Goal: Information Seeking & Learning: Learn about a topic

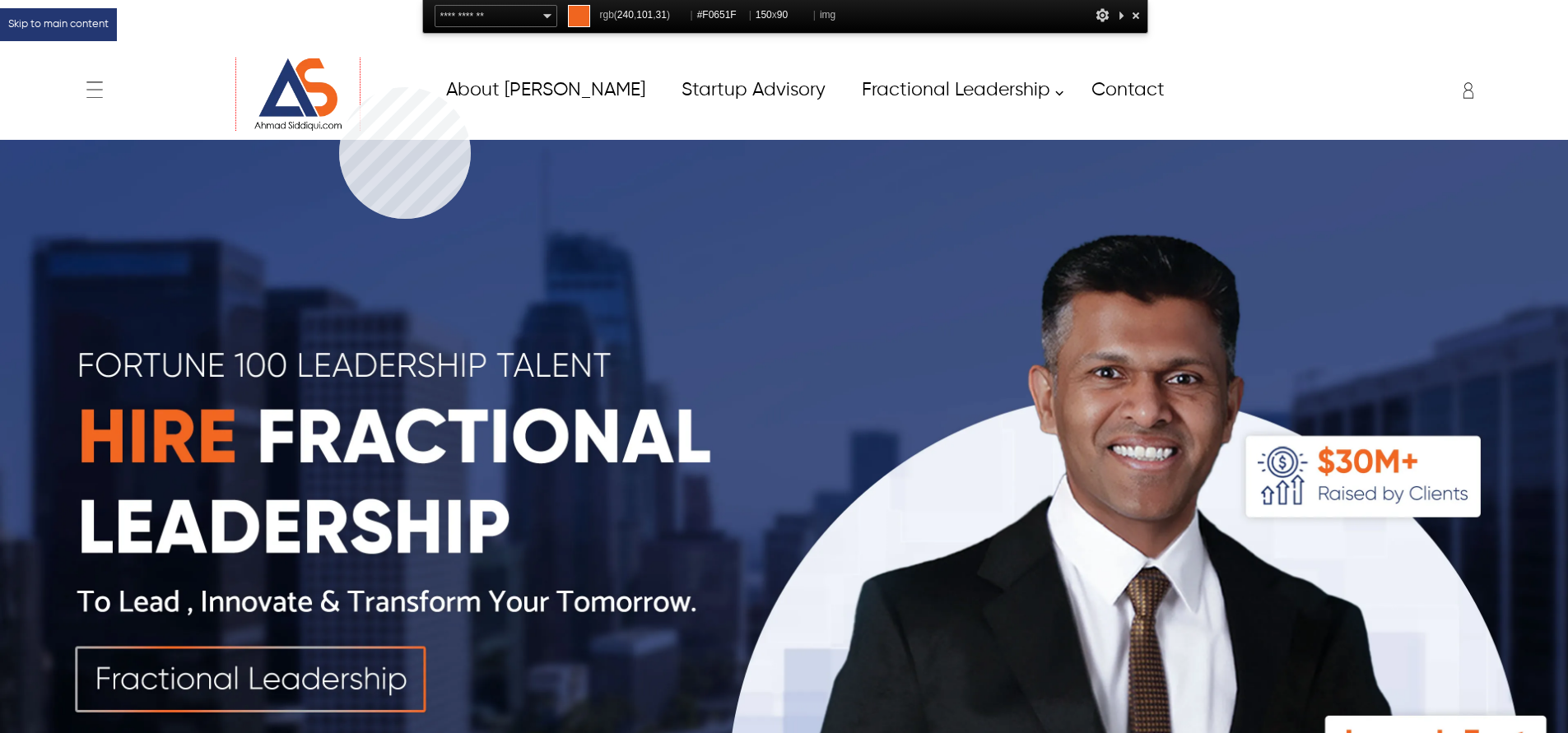
click at [339, 87] on img at bounding box center [298, 95] width 123 height 74
click at [313, 95] on img at bounding box center [298, 95] width 123 height 74
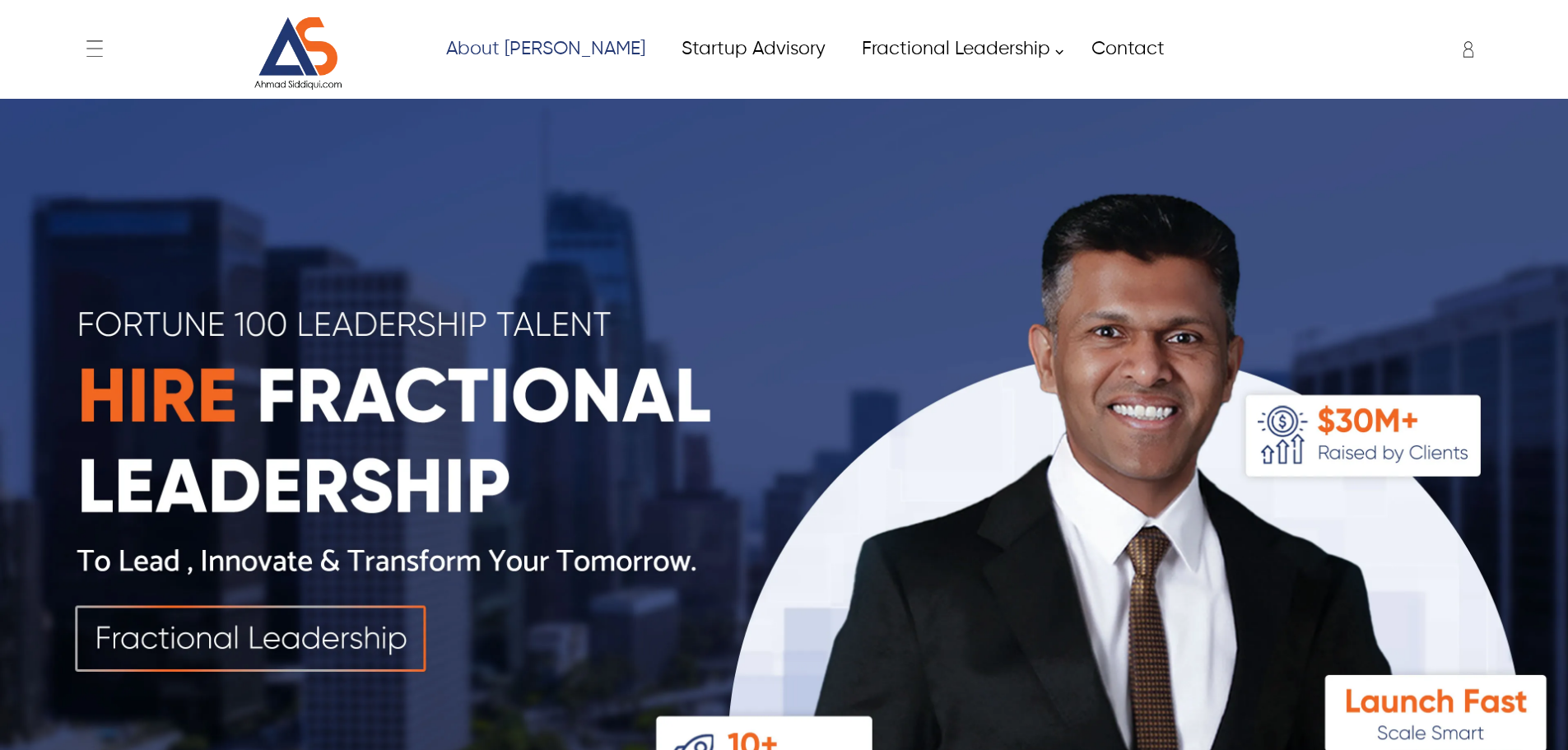
click at [512, 38] on link "About [PERSON_NAME]" at bounding box center [545, 49] width 236 height 37
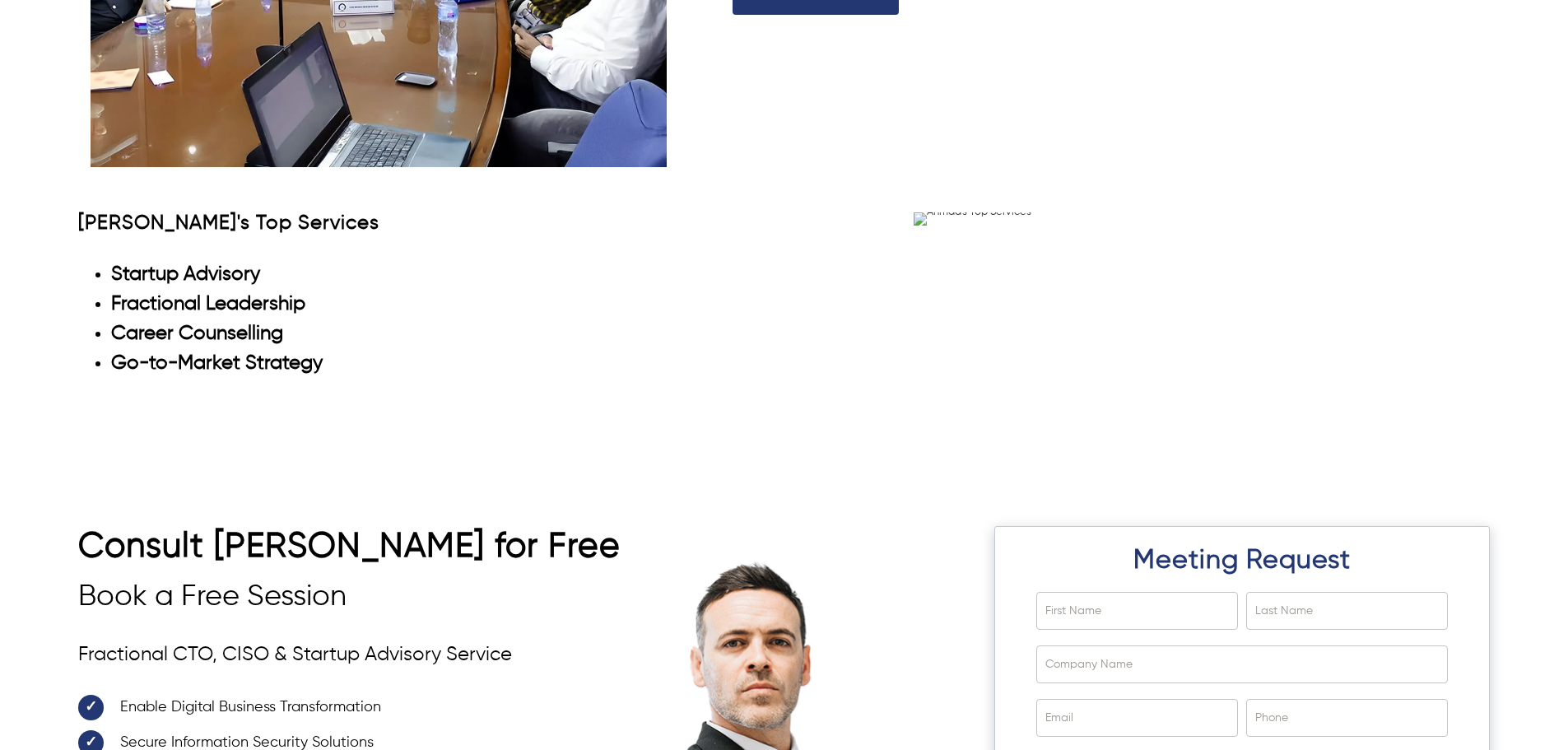
scroll to position [4720, 0]
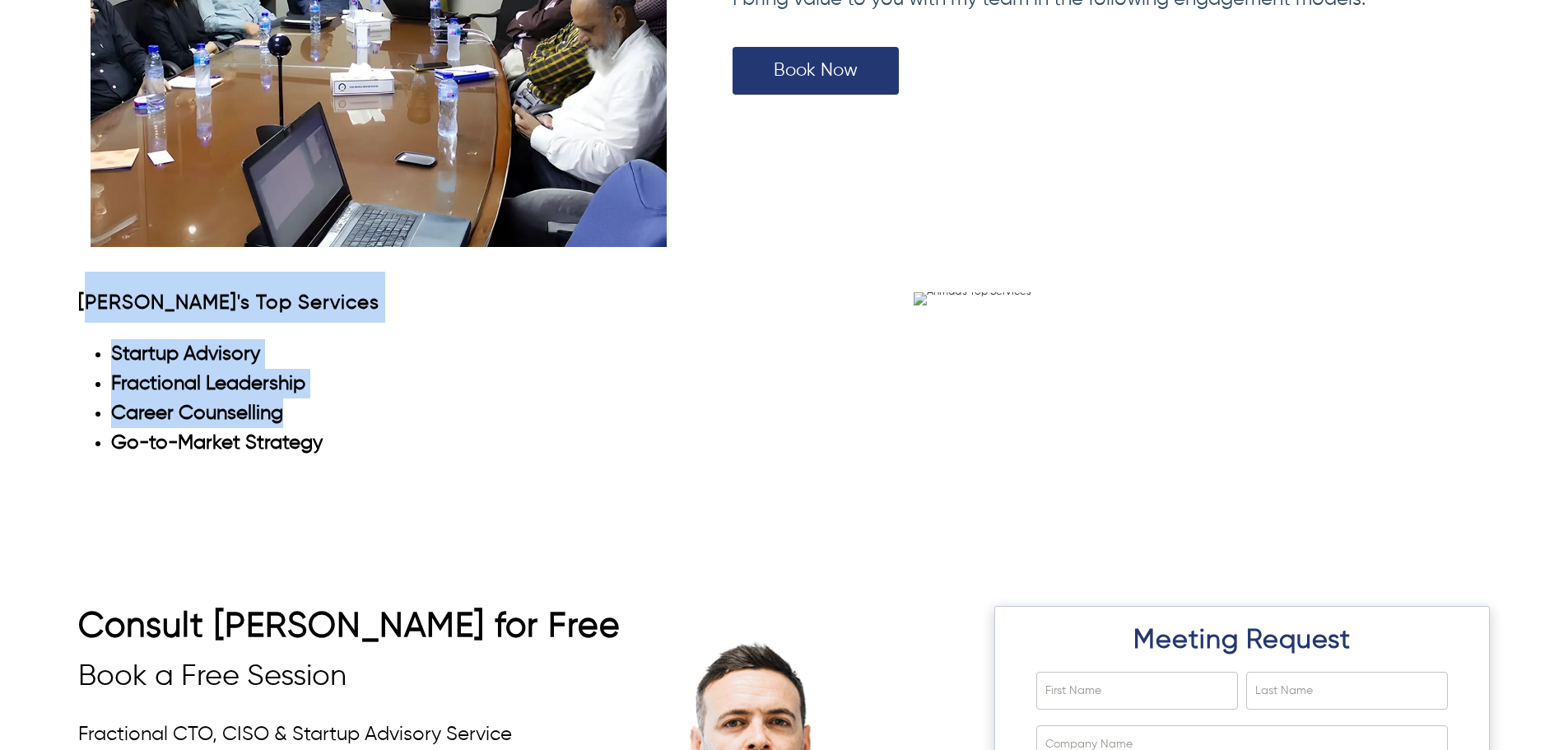
drag, startPoint x: 92, startPoint y: 276, endPoint x: 414, endPoint y: 455, distance: 368.4
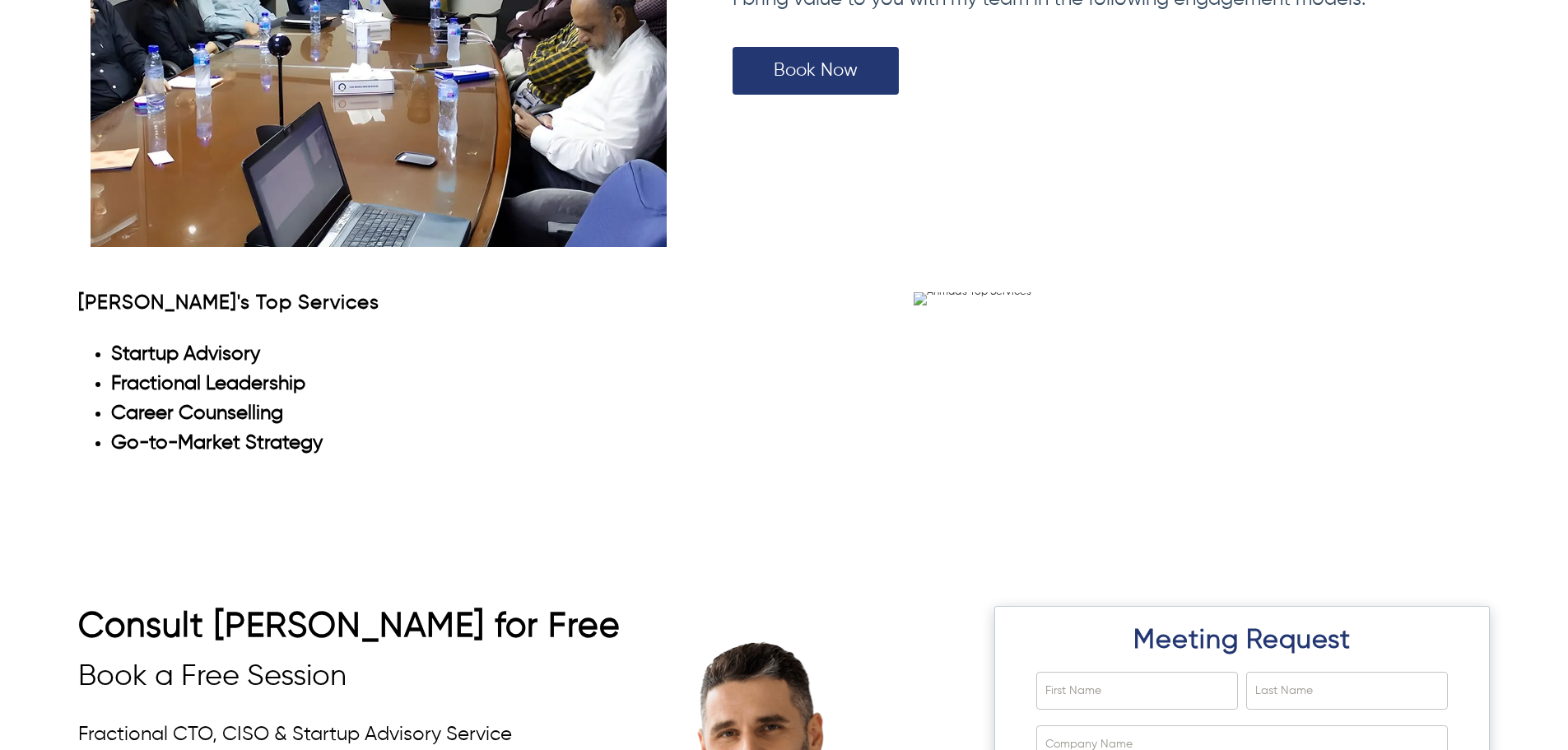
scroll to position [4555, 0]
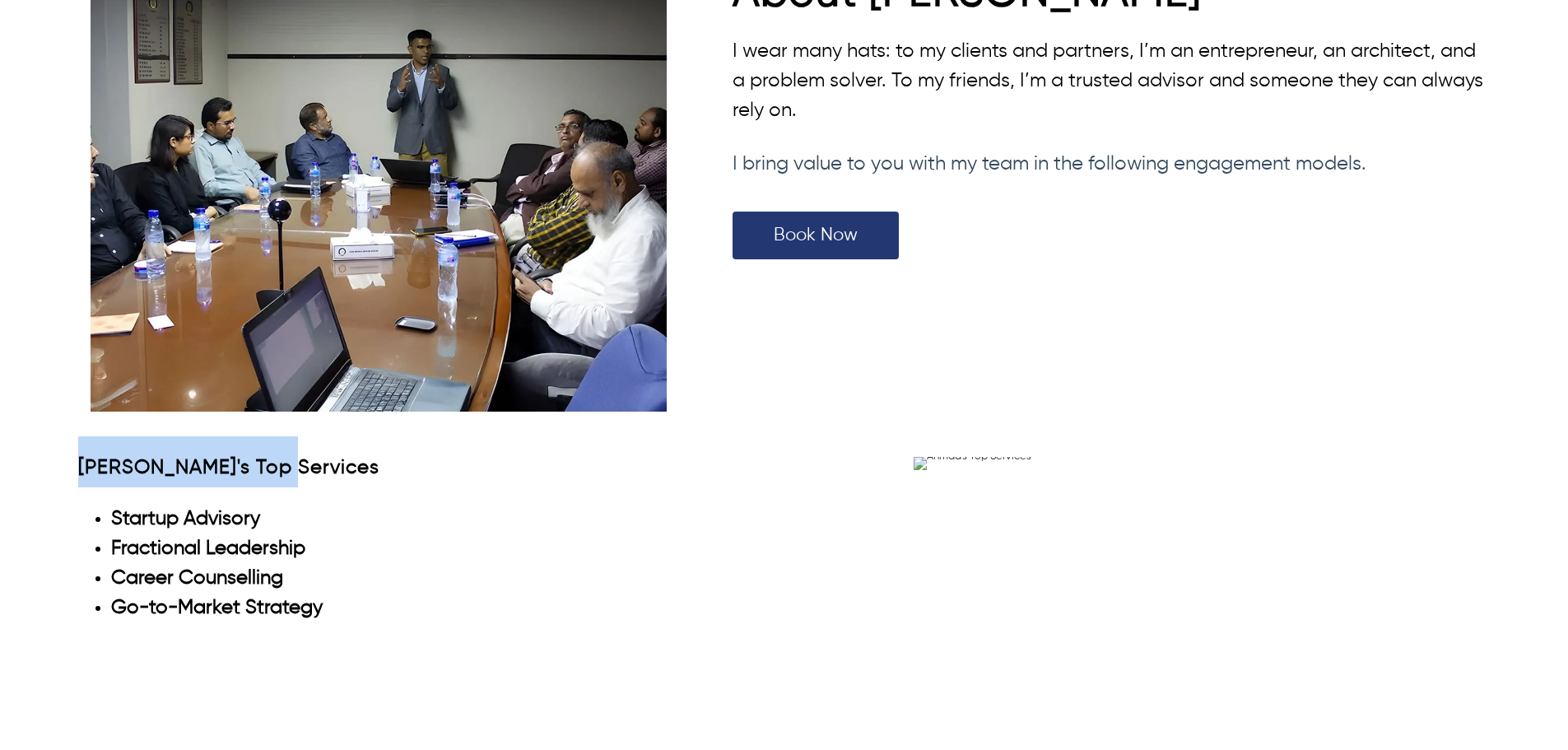
drag, startPoint x: 128, startPoint y: 464, endPoint x: 297, endPoint y: 451, distance: 169.5
copy span "[PERSON_NAME]'s Top Services"
